Goal: Use online tool/utility: Utilize a website feature to perform a specific function

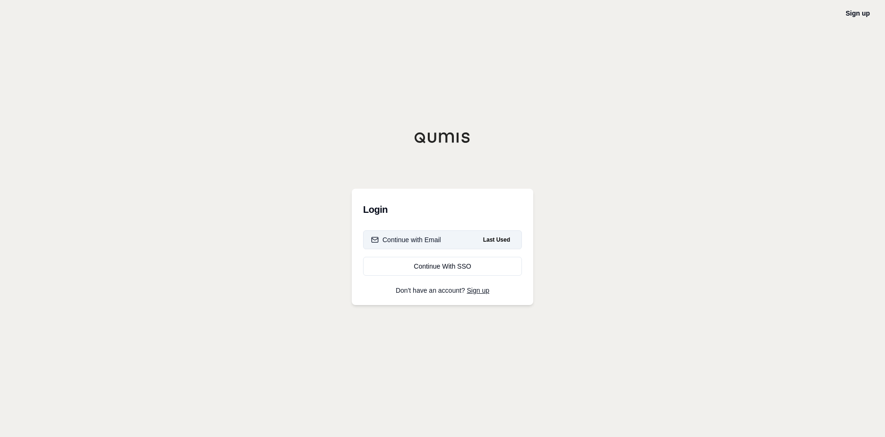
click at [421, 243] on div "Continue with Email" at bounding box center [406, 239] width 70 height 9
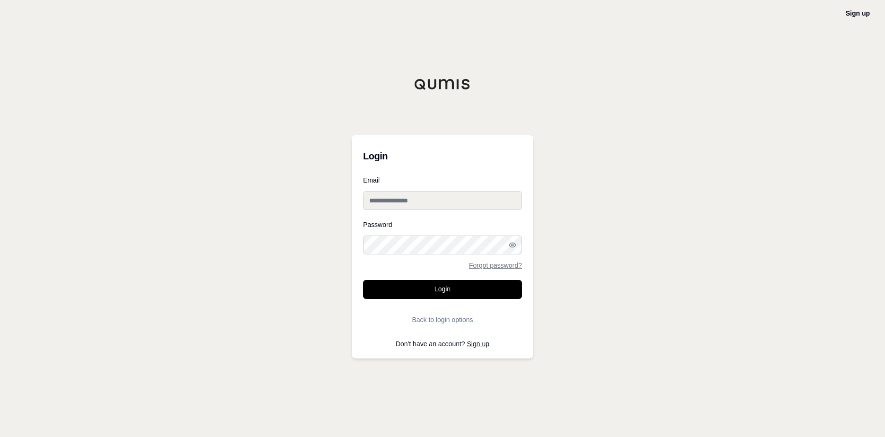
type input "**********"
click at [433, 288] on button "Login" at bounding box center [442, 289] width 159 height 19
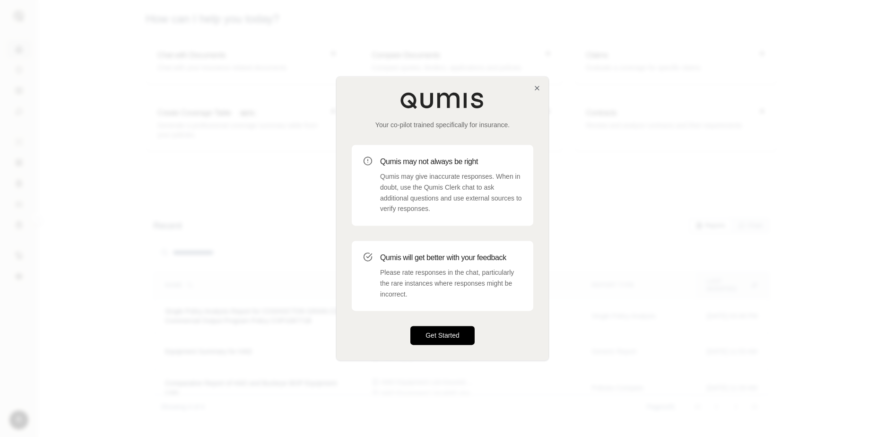
click at [431, 330] on button "Get Started" at bounding box center [442, 335] width 64 height 19
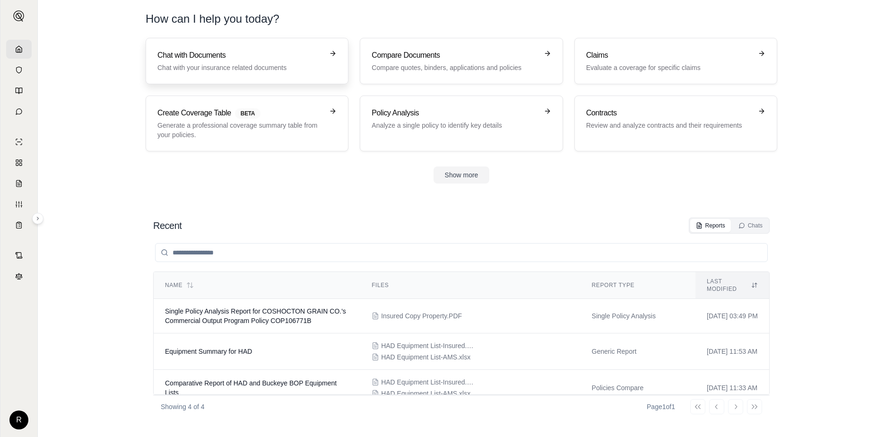
click at [225, 60] on h3 "Chat with Documents" at bounding box center [240, 55] width 166 height 11
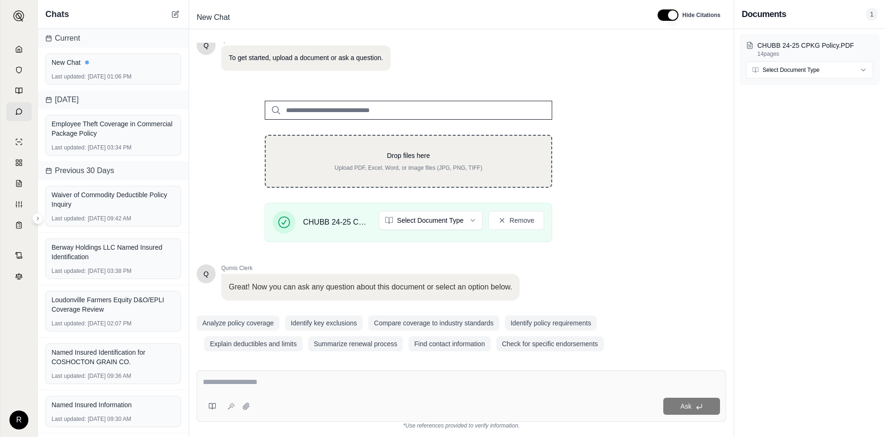
scroll to position [74, 0]
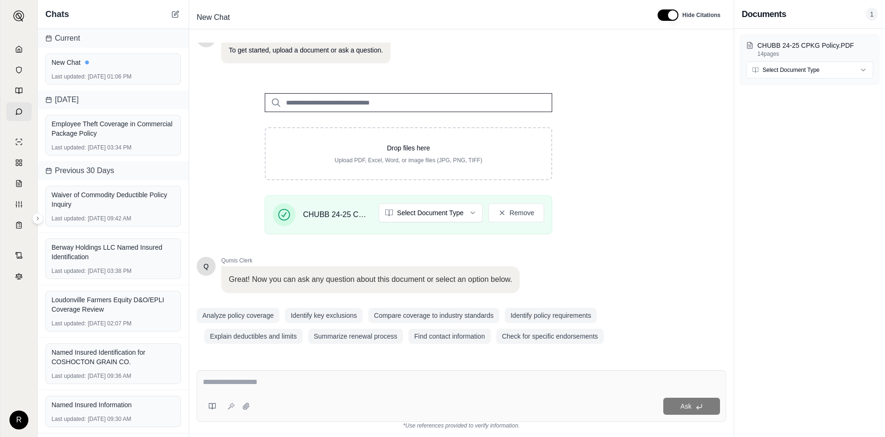
click at [219, 381] on textarea at bounding box center [461, 381] width 517 height 11
type textarea "**********"
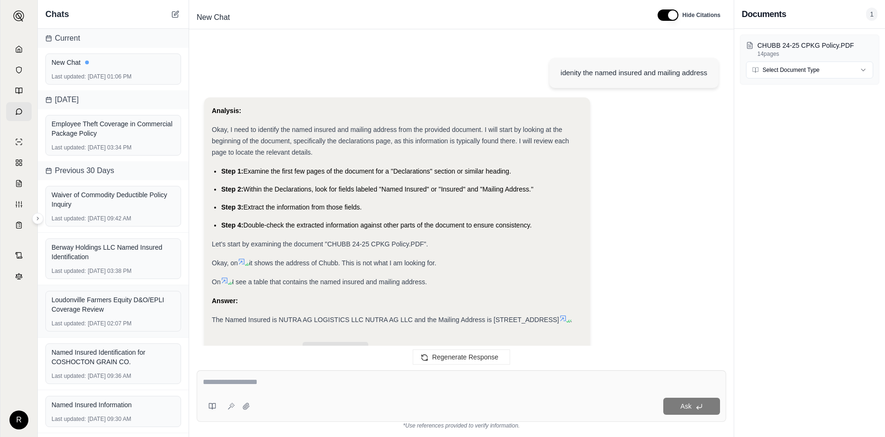
scroll to position [38, 0]
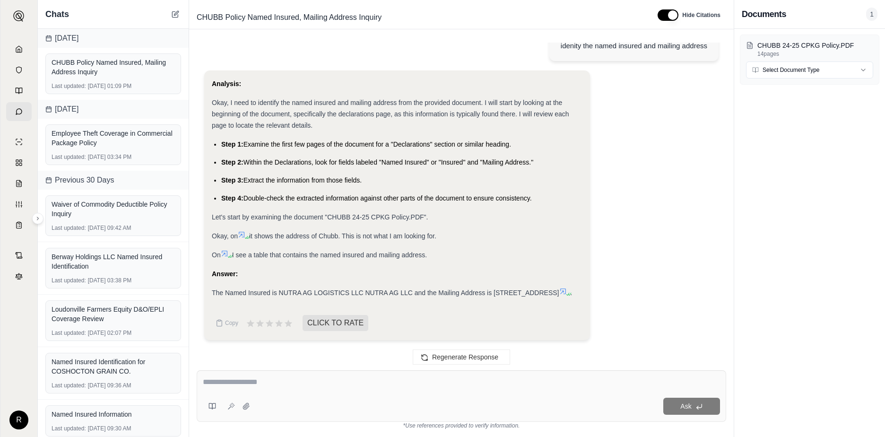
click at [413, 298] on div "The Named Insured is NUTRA AG LOGISTICS LLC NUTRA AG LLC and the Mailing Addres…" at bounding box center [397, 292] width 370 height 11
drag, startPoint x: 412, startPoint y: 282, endPoint x: 278, endPoint y: 280, distance: 133.7
click at [278, 289] on span "The Named Insured is NUTRA AG LOGISTICS LLC NUTRA AG LLC and the Mailing Addres…" at bounding box center [385, 293] width 347 height 8
click at [421, 290] on div "The Named Insured is NUTRA AG LOGISTICS LLC NUTRA AG LLC and the Mailing Addres…" at bounding box center [397, 292] width 370 height 11
drag, startPoint x: 363, startPoint y: 282, endPoint x: 279, endPoint y: 283, distance: 84.1
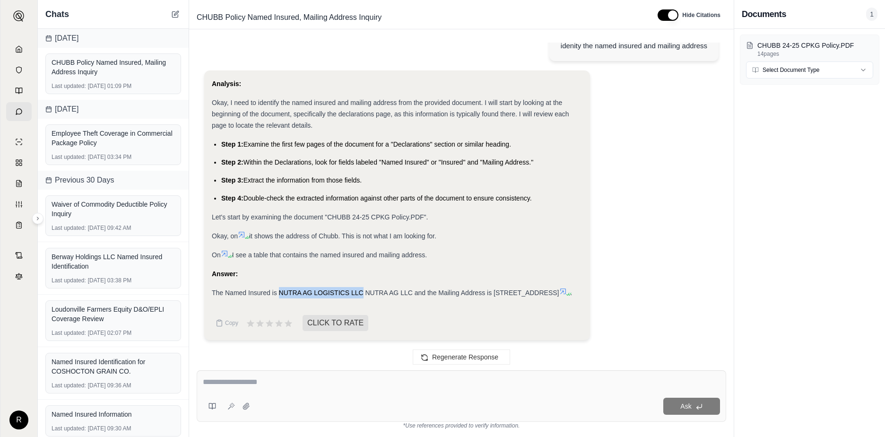
click at [279, 289] on span "The Named Insured is NUTRA AG LOGISTICS LLC NUTRA AG LLC and the Mailing Addres…" at bounding box center [385, 293] width 347 height 8
copy span "NUTRA AG LOGISTICS LLC"
click at [407, 293] on div "The Named Insured is NUTRA AG LOGISTICS LLC NUTRA AG LLC and the Mailing Addres…" at bounding box center [397, 292] width 370 height 11
drag, startPoint x: 493, startPoint y: 283, endPoint x: 245, endPoint y: 295, distance: 248.4
click at [245, 295] on span "The Named Insured is NUTRA AG LOGISTICS LLC NUTRA AG LLC and the Mailing Addres…" at bounding box center [385, 293] width 347 height 8
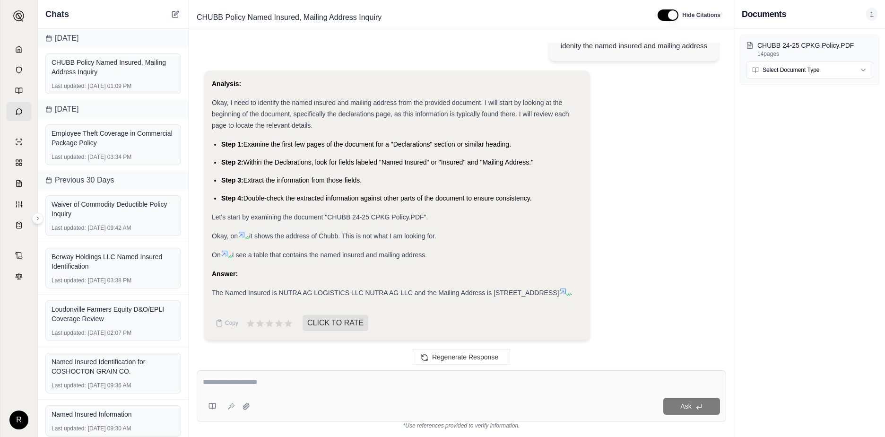
copy span "[GEOGRAPHIC_DATA]-000"
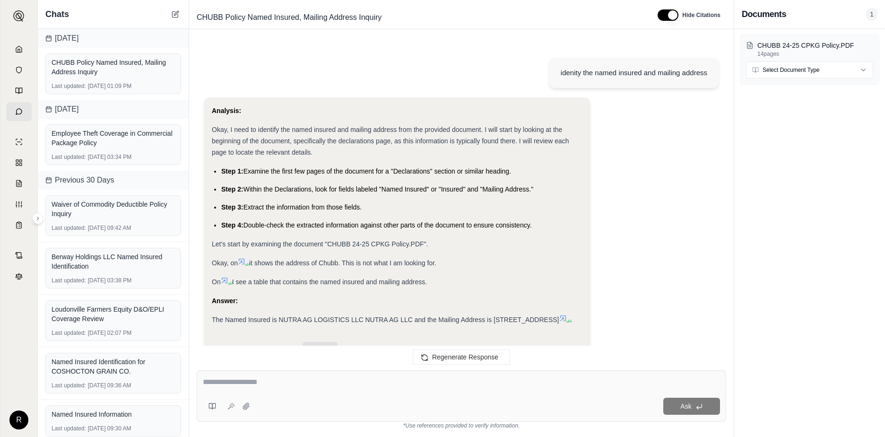
scroll to position [116, 0]
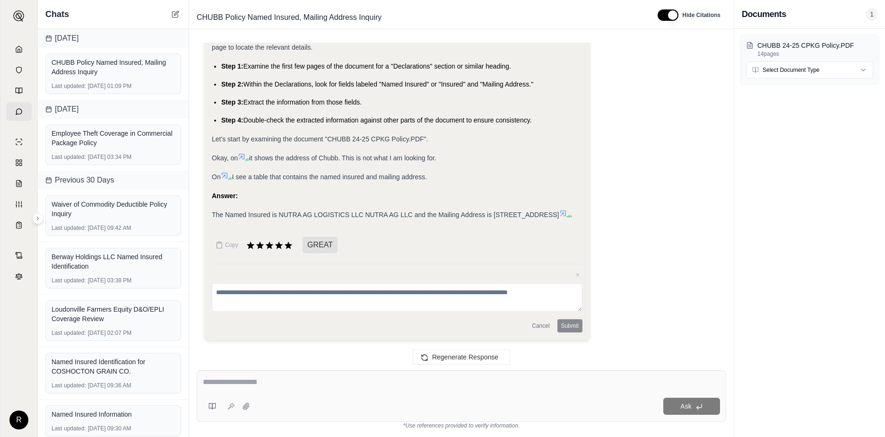
click at [559, 212] on icon at bounding box center [563, 213] width 8 height 8
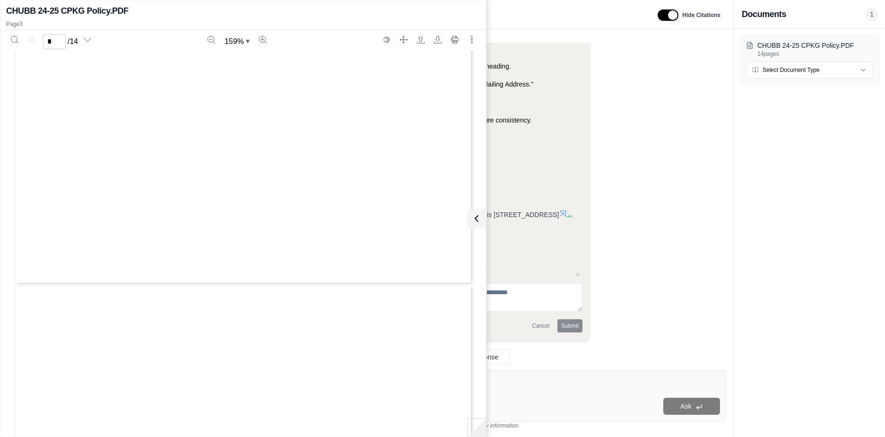
type input "*"
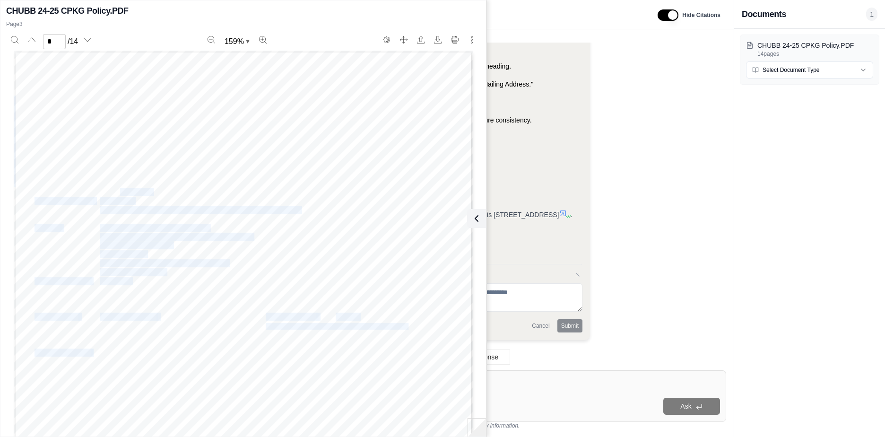
drag, startPoint x: 149, startPoint y: 191, endPoint x: 117, endPoint y: 190, distance: 32.1
click at [117, 190] on div "Penn Millers Insurance Company - NAIC Code: 14982 Policy Number: PAC 2605535-11…" at bounding box center [243, 348] width 459 height 594
click at [117, 190] on span "NUTRA AG LLC" at bounding box center [126, 193] width 52 height 8
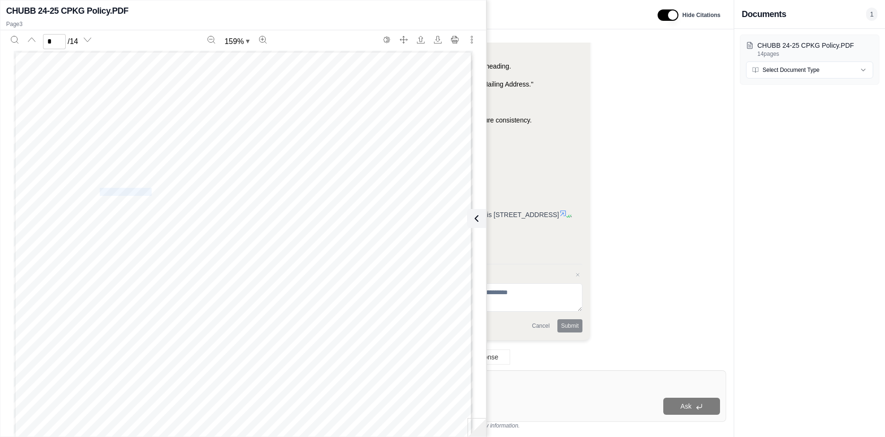
drag, startPoint x: 96, startPoint y: 191, endPoint x: 148, endPoint y: 191, distance: 51.5
click at [148, 191] on span "NUTRA AG LLC" at bounding box center [126, 193] width 52 height 8
copy span "NUTRA AG LLC"
click at [478, 220] on icon at bounding box center [474, 218] width 11 height 11
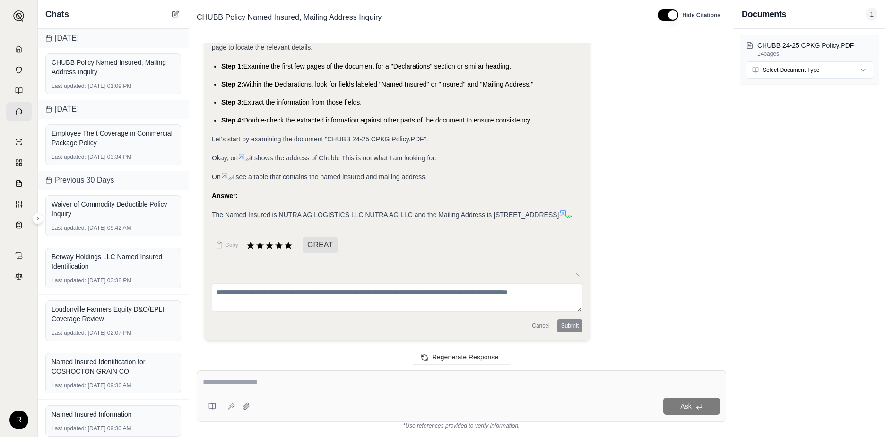
click at [231, 384] on textarea at bounding box center [461, 381] width 517 height 11
type textarea "**********"
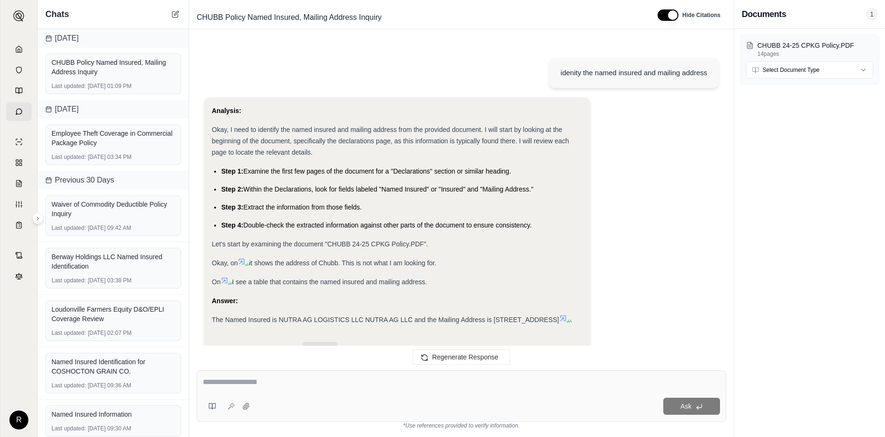
scroll to position [458, 0]
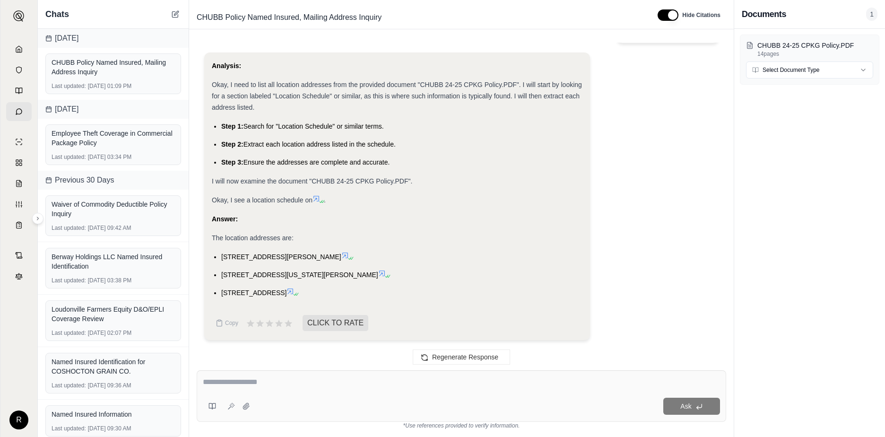
drag, startPoint x: 222, startPoint y: 254, endPoint x: 391, endPoint y: 258, distance: 169.2
click at [341, 258] on span "[STREET_ADDRESS][PERSON_NAME]" at bounding box center [281, 257] width 120 height 8
copy span "[STREET_ADDRESS][PERSON_NAME]"
drag, startPoint x: 369, startPoint y: 272, endPoint x: 220, endPoint y: 278, distance: 148.5
click at [220, 278] on ul "[STREET_ADDRESS][PERSON_NAME] [GEOGRAPHIC_DATA][US_STATE][STREET_ADDRESS] [STRE…" at bounding box center [397, 274] width 370 height 47
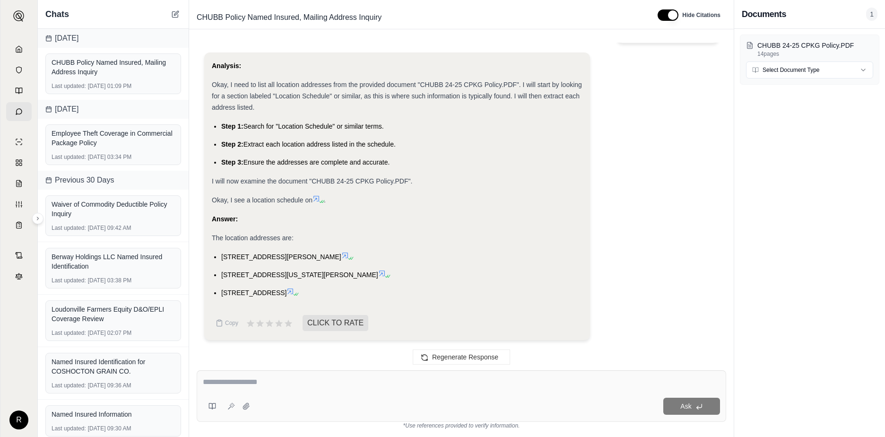
copy span "[STREET_ADDRESS][US_STATE][PERSON_NAME]"
click at [286, 291] on span "[STREET_ADDRESS]" at bounding box center [253, 293] width 65 height 8
drag, startPoint x: 374, startPoint y: 292, endPoint x: 254, endPoint y: 287, distance: 119.7
click at [254, 287] on li "[STREET_ADDRESS]" at bounding box center [401, 292] width 361 height 11
drag, startPoint x: 374, startPoint y: 291, endPoint x: 222, endPoint y: 290, distance: 152.6
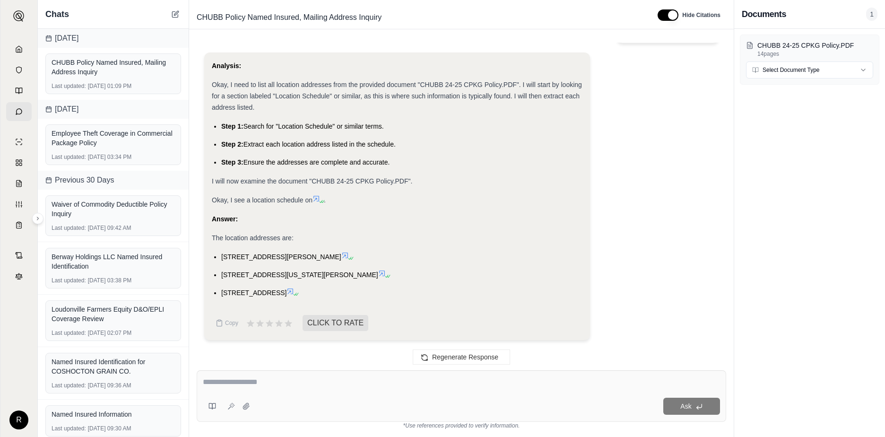
click at [222, 290] on span "[STREET_ADDRESS]" at bounding box center [253, 293] width 65 height 8
copy span "[STREET_ADDRESS]"
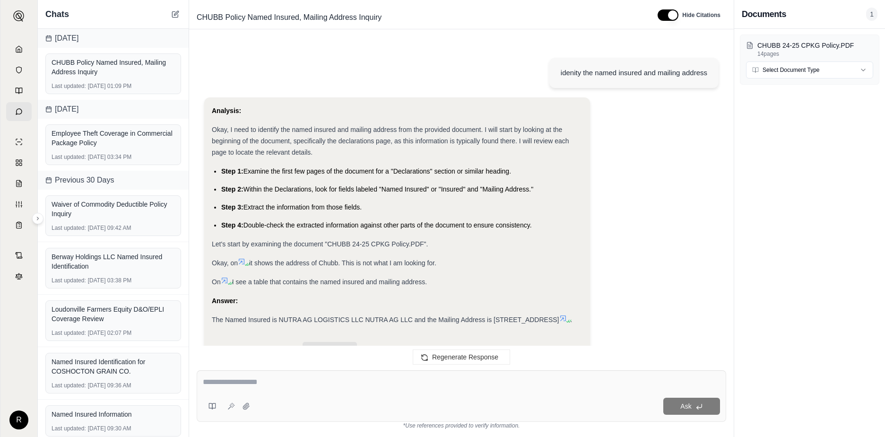
scroll to position [0, 0]
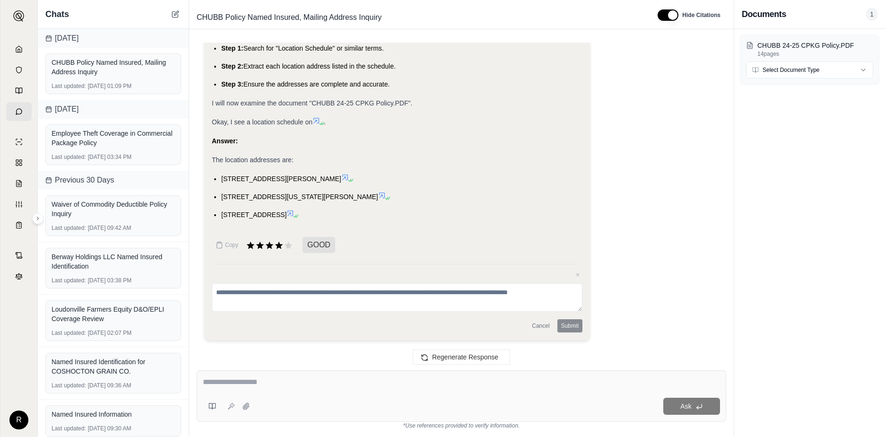
click at [294, 215] on icon at bounding box center [290, 213] width 8 height 8
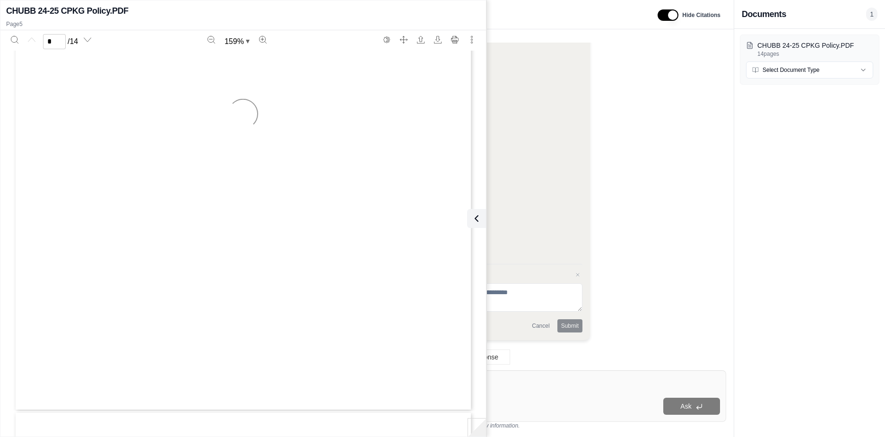
type input "*"
drag, startPoint x: 300, startPoint y: 190, endPoint x: 123, endPoint y: 187, distance: 176.8
click at [123, 187] on div "Policy Number: PAC 2605535 11 Account Number: 0002605535 DECLARATIONS: AGRIBUSI…" at bounding box center [243, 348] width 459 height 594
drag, startPoint x: 299, startPoint y: 191, endPoint x: 127, endPoint y: 190, distance: 171.5
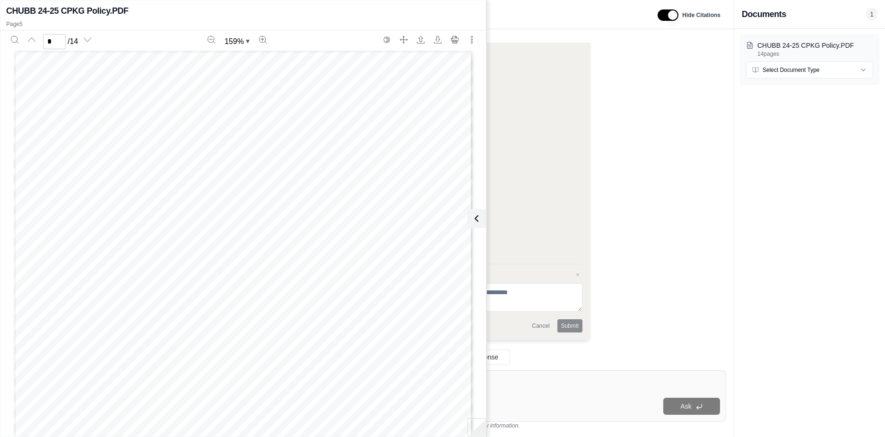
click at [130, 190] on span "[STREET_ADDRESS]" at bounding box center [166, 193] width 73 height 8
copy span "[STREET_ADDRESS]"
click at [478, 218] on icon at bounding box center [474, 218] width 11 height 11
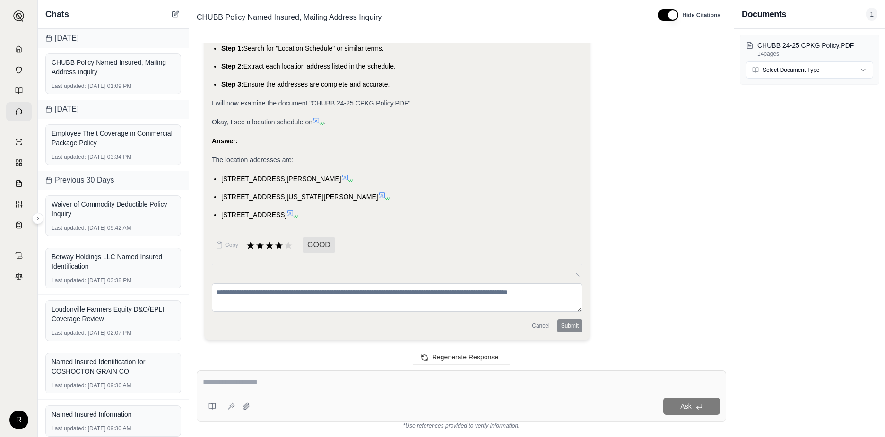
click at [239, 292] on textarea at bounding box center [397, 297] width 370 height 28
type textarea "**********"
drag, startPoint x: 310, startPoint y: 301, endPoint x: 163, endPoint y: 261, distance: 151.3
click at [163, 261] on div "Chats [DATE] CHUBB Policy Named Insured, Mailing Address Inquiry Last updated: …" at bounding box center [461, 218] width 847 height 437
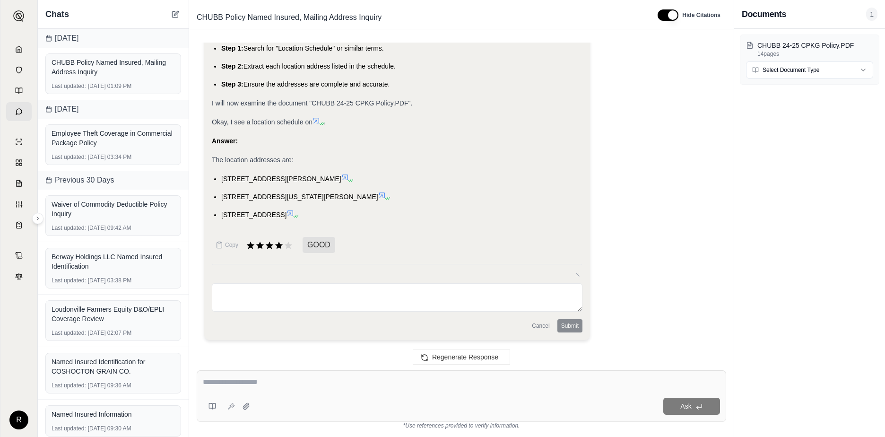
click at [232, 378] on textarea at bounding box center [461, 381] width 517 height 11
paste textarea "**********"
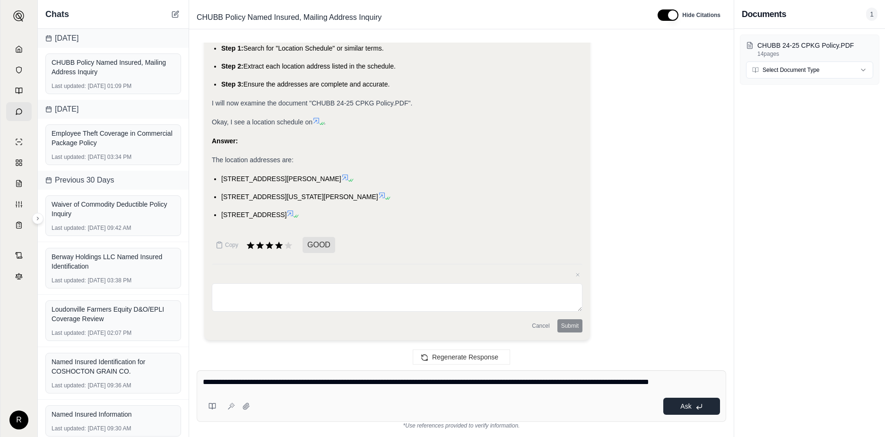
type textarea "**********"
click at [679, 404] on button "Ask" at bounding box center [691, 405] width 57 height 17
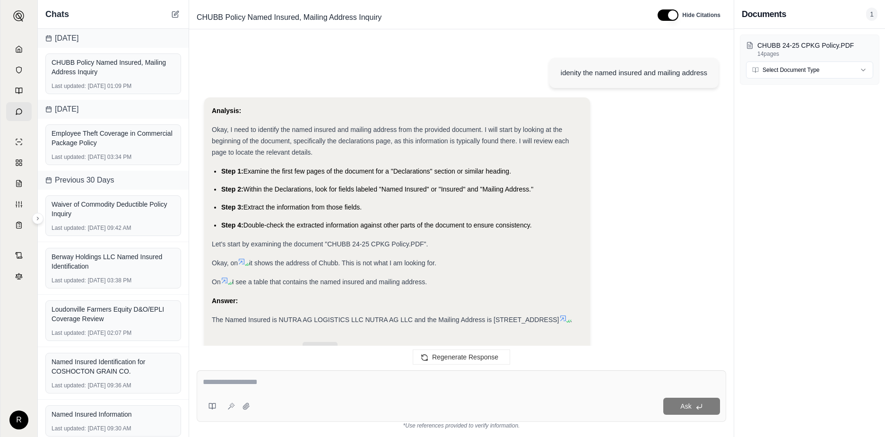
scroll to position [1129, 0]
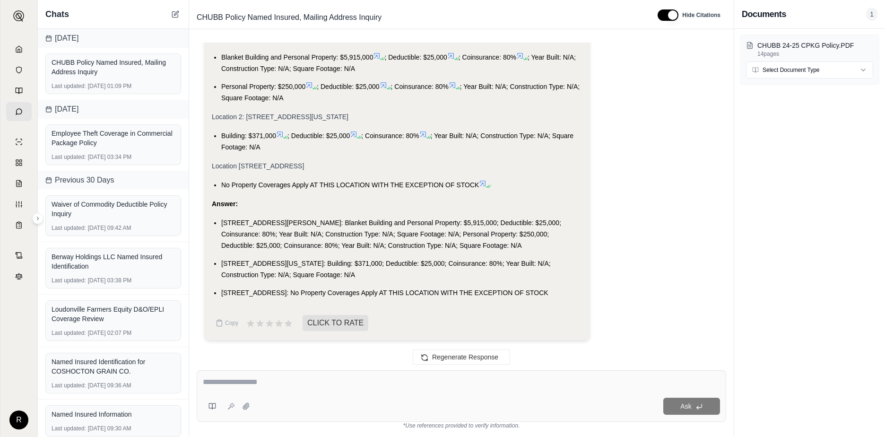
drag, startPoint x: 221, startPoint y: 208, endPoint x: 555, endPoint y: 234, distance: 334.6
click at [555, 234] on li "[STREET_ADDRESS][PERSON_NAME]: Blanket Building and Personal Property: $5,915,0…" at bounding box center [401, 234] width 361 height 34
copy span "[STREET_ADDRESS][PERSON_NAME]: Blanket Building and Personal Property: $5,915,0…"
click at [378, 267] on li "[STREET_ADDRESS][US_STATE]: Building: $371,000; Deductible: $25,000; Coinsuranc…" at bounding box center [401, 269] width 361 height 23
drag, startPoint x: 377, startPoint y: 264, endPoint x: 219, endPoint y: 252, distance: 157.8
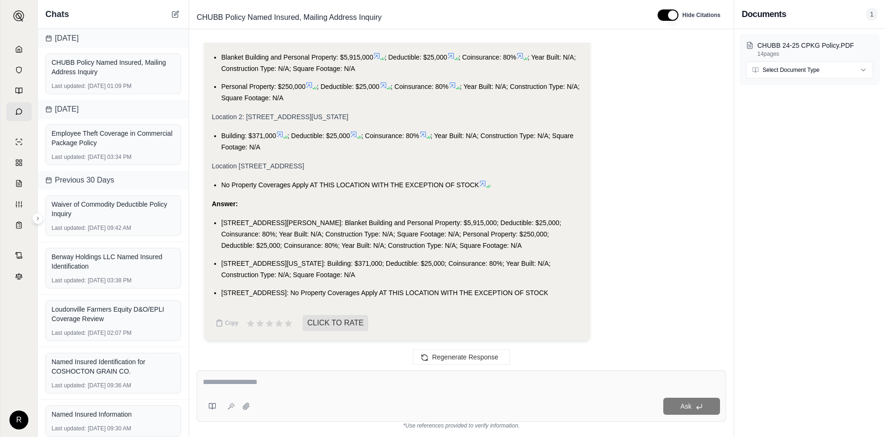
click at [219, 252] on ul "[STREET_ADDRESS][PERSON_NAME]: Blanket Building and Personal Property: $5,915,0…" at bounding box center [397, 257] width 370 height 81
copy span "[STREET_ADDRESS][US_STATE]: Building: $371,000; Deductible: $25,000; Coinsuranc…"
click at [320, 301] on div "Analysis: Okay, this is a more complex request. I need to extract specific deta…" at bounding box center [397, 30] width 370 height 552
drag, startPoint x: 305, startPoint y: 293, endPoint x: 218, endPoint y: 278, distance: 88.3
click at [218, 278] on ul "[STREET_ADDRESS][PERSON_NAME]: Blanket Building and Personal Property: $5,915,0…" at bounding box center [397, 257] width 370 height 81
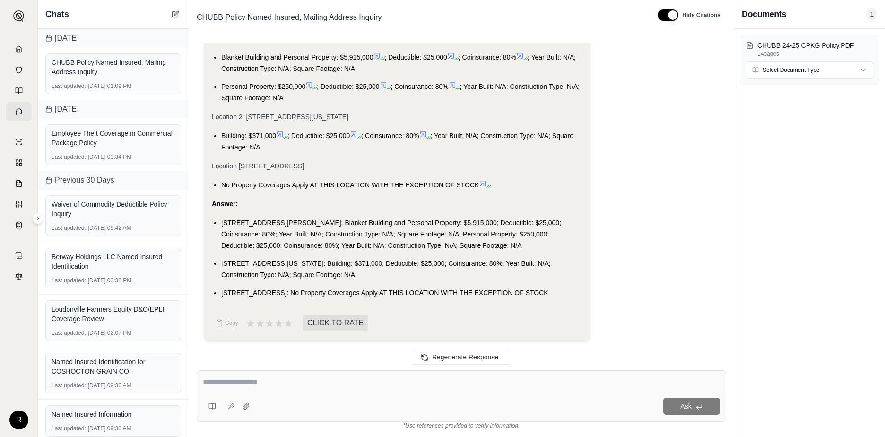
copy span "[STREET_ADDRESS]: No Property Coverages Apply AT THIS LOCATION WITH THE EXCEPTI…"
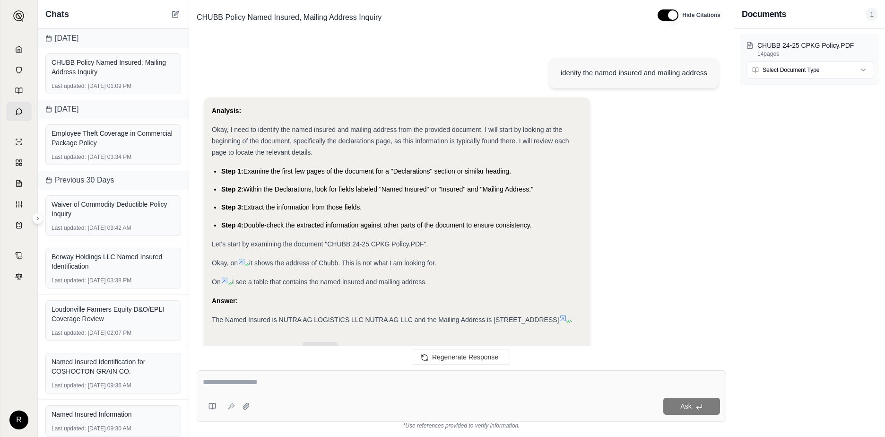
scroll to position [1051, 0]
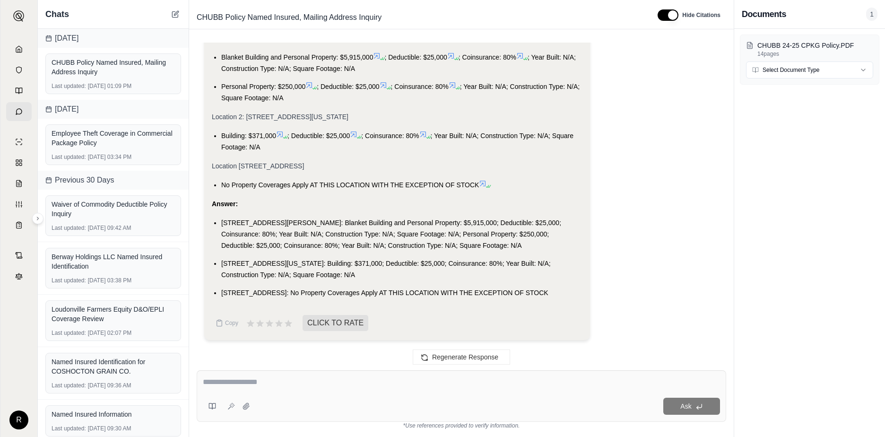
click at [277, 385] on textarea at bounding box center [461, 381] width 517 height 11
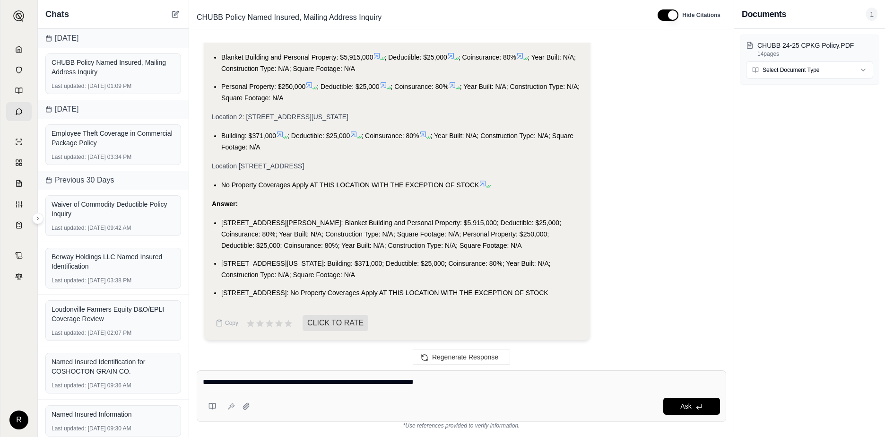
type textarea "**********"
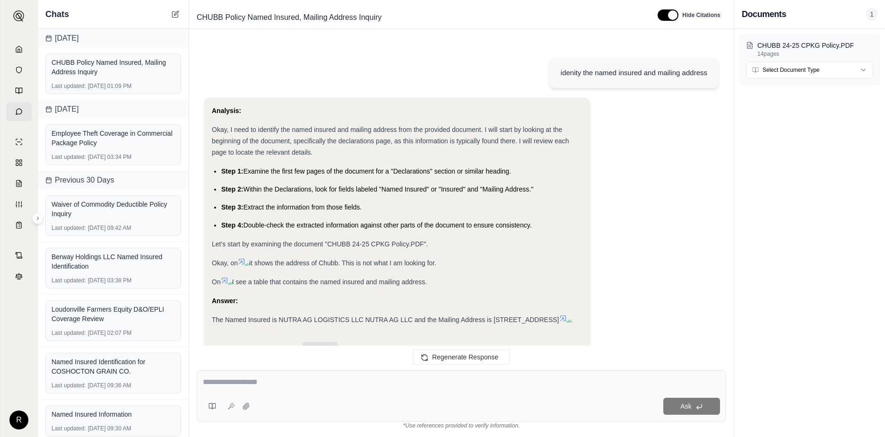
scroll to position [1377, 0]
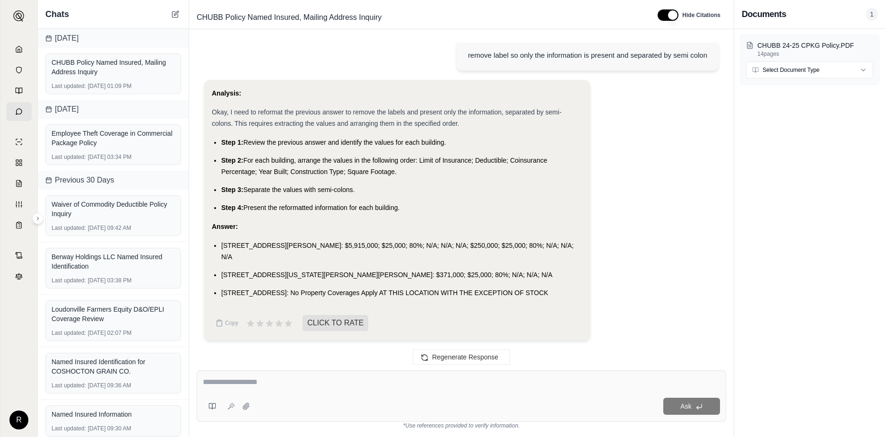
click at [285, 243] on li "[STREET_ADDRESS][PERSON_NAME]: $5,915,000; $25,000; 80%; N/A; N/A; N/A; $250,00…" at bounding box center [401, 251] width 361 height 23
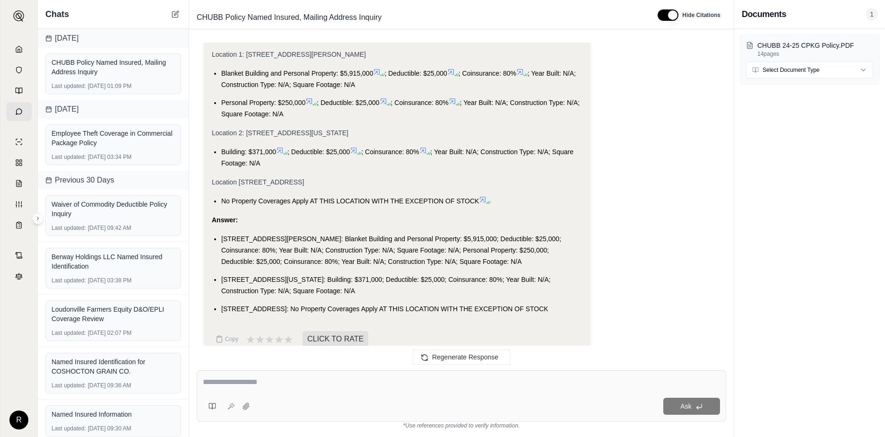
scroll to position [999, 0]
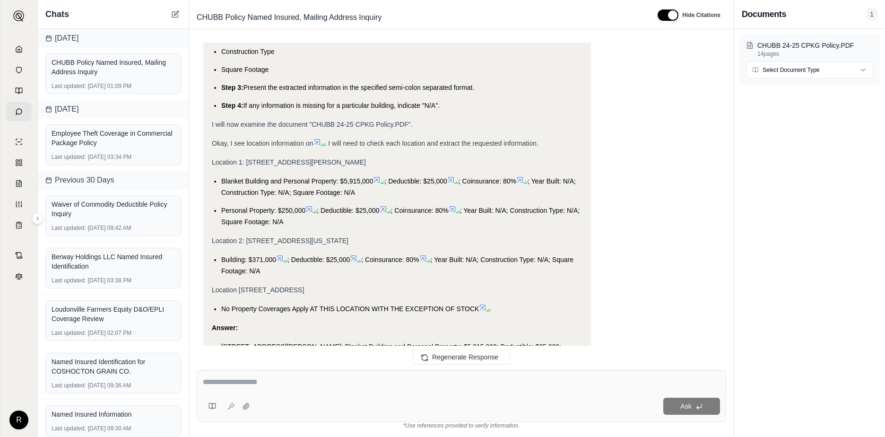
scroll to position [952, 0]
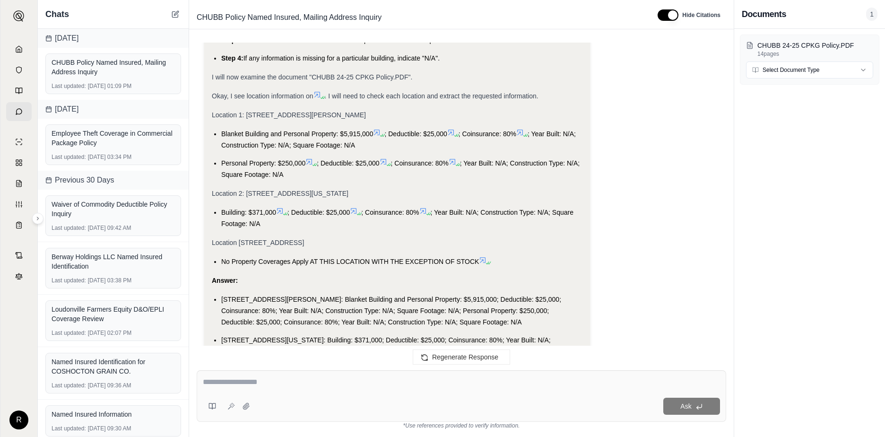
click at [481, 264] on icon at bounding box center [483, 260] width 8 height 8
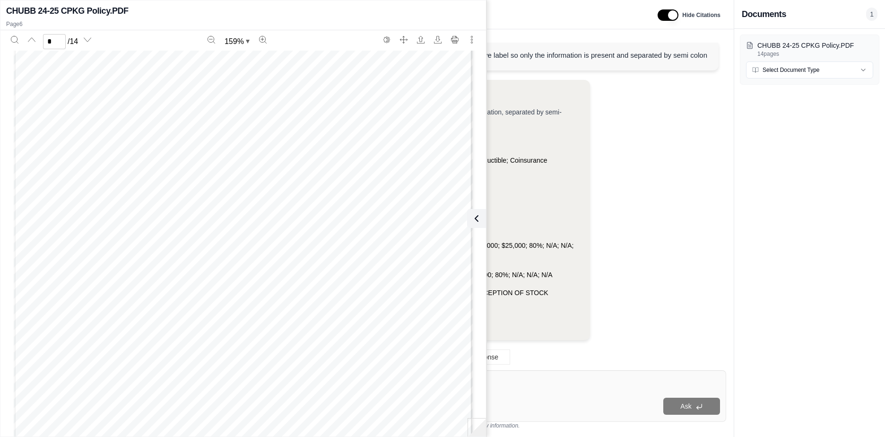
scroll to position [4481, 0]
type input "*"
click at [473, 219] on icon at bounding box center [474, 218] width 3 height 6
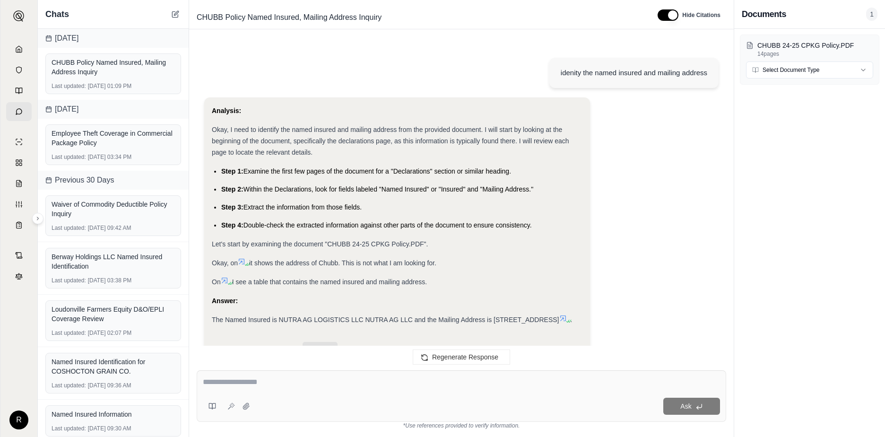
scroll to position [1455, 0]
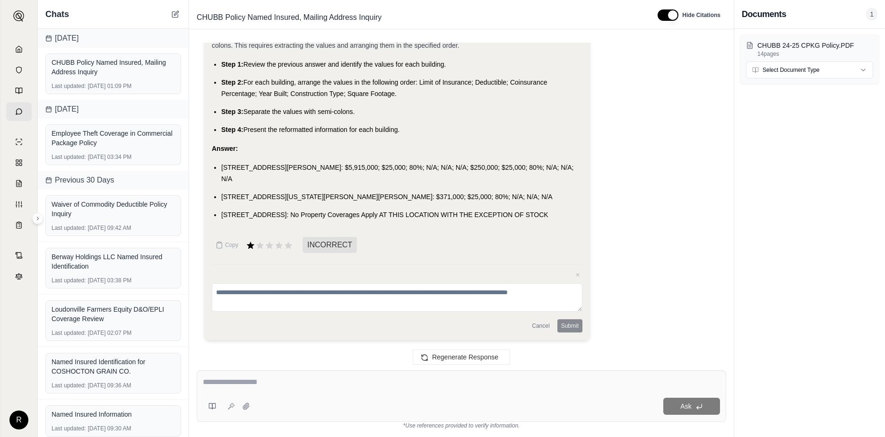
click at [238, 381] on textarea at bounding box center [461, 381] width 517 height 11
type textarea "**********"
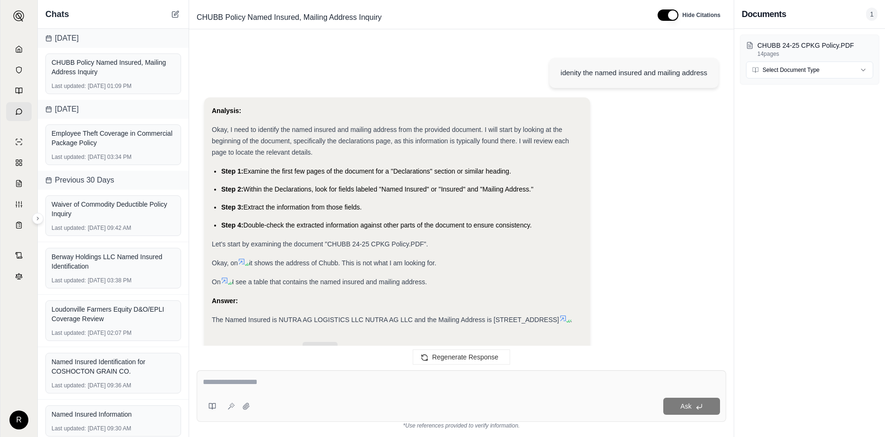
scroll to position [1855, 0]
